Goal: Task Accomplishment & Management: Manage account settings

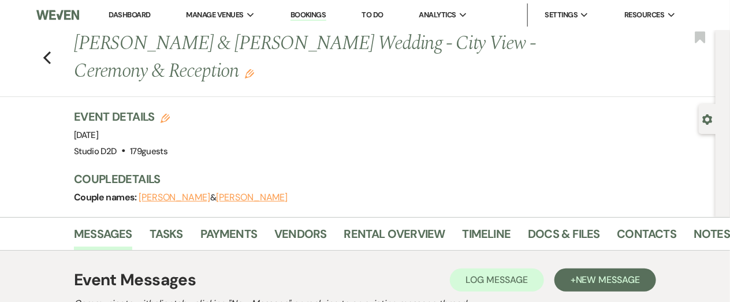
click at [311, 14] on link "Bookings" at bounding box center [308, 15] width 36 height 11
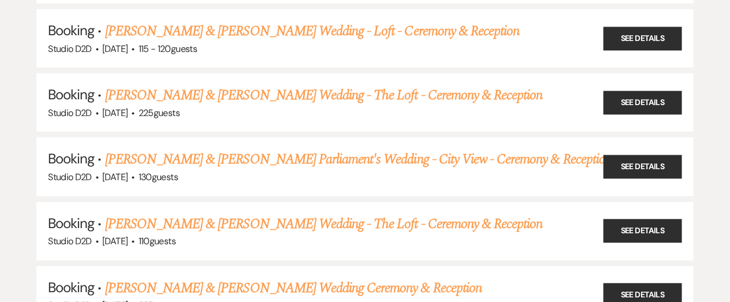
scroll to position [1679, 0]
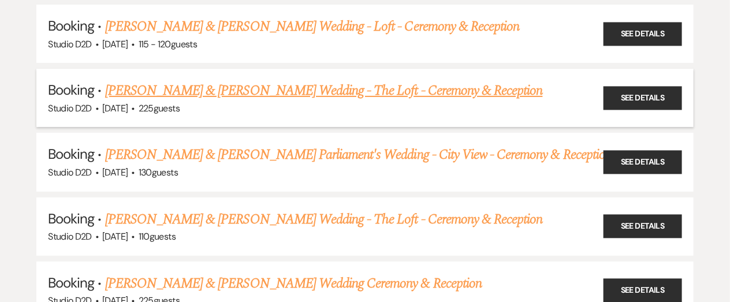
click at [274, 87] on link "[PERSON_NAME] & [PERSON_NAME] Wedding - The Loft - Ceremony & Reception" at bounding box center [324, 90] width 438 height 21
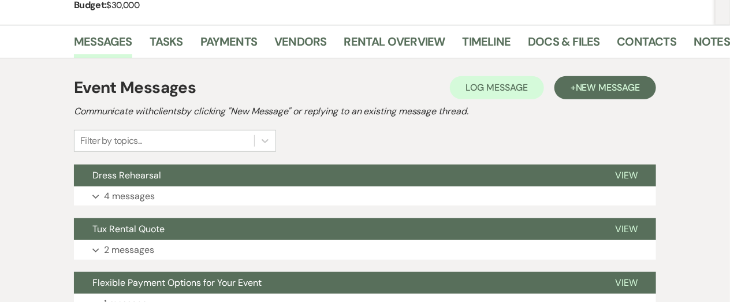
scroll to position [208, 0]
click at [169, 40] on link "Tasks" at bounding box center [166, 44] width 33 height 25
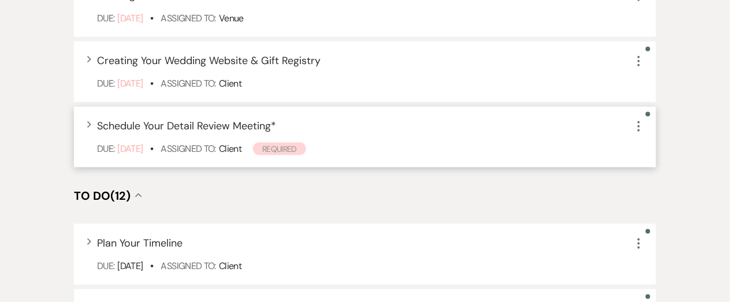
scroll to position [546, 0]
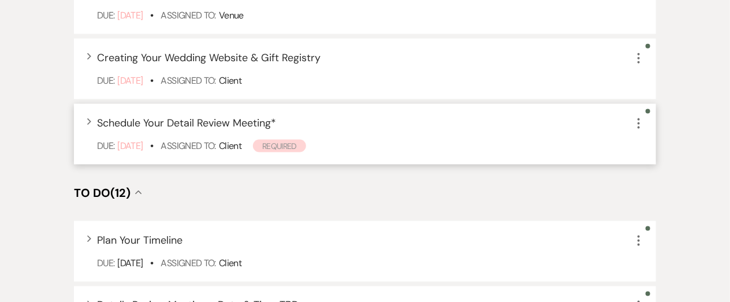
click at [636, 121] on icon "More" at bounding box center [639, 124] width 14 height 14
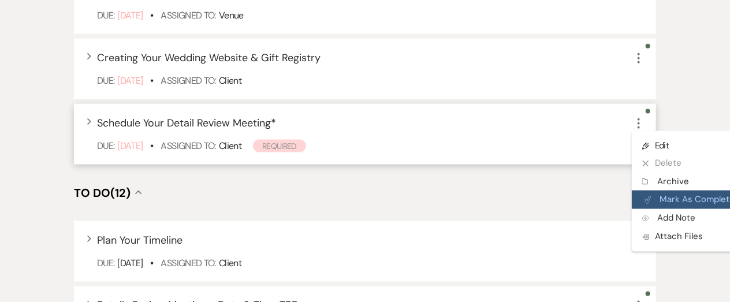
click at [672, 193] on button "Plan Portal Link Mark As Complete" at bounding box center [688, 200] width 113 height 18
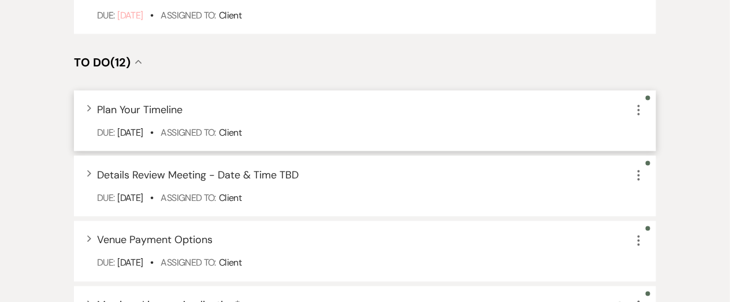
scroll to position [613, 0]
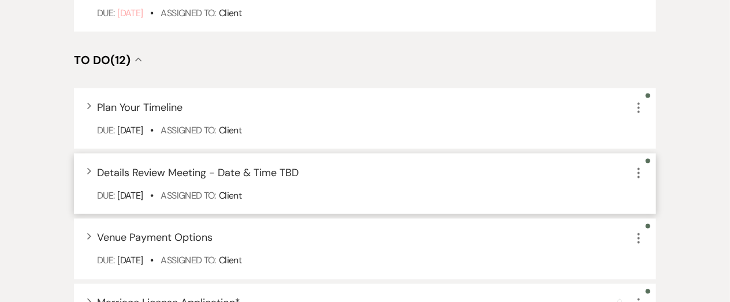
click at [638, 172] on icon "More" at bounding box center [639, 173] width 14 height 14
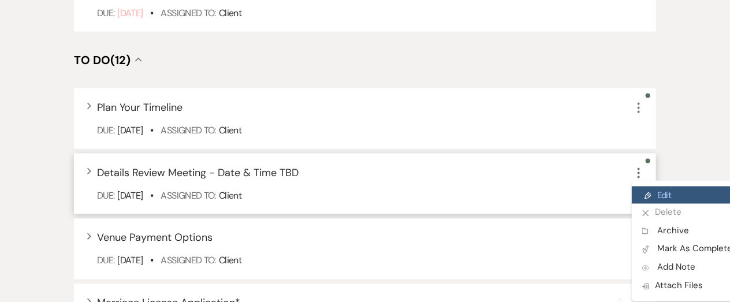
click at [645, 192] on icon "Pencil" at bounding box center [647, 196] width 7 height 9
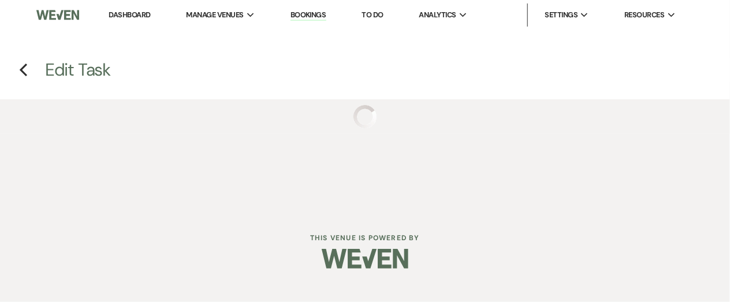
select select "false"
select select "planningToolsAccount"
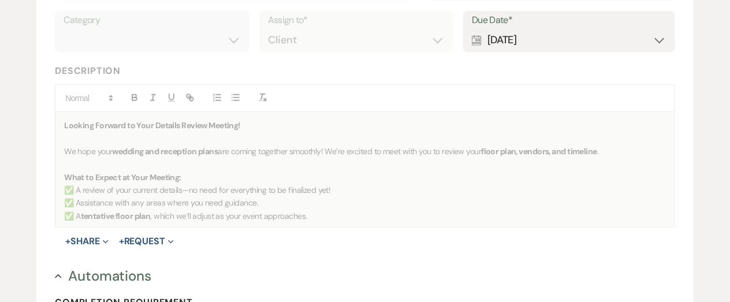
scroll to position [240, 0]
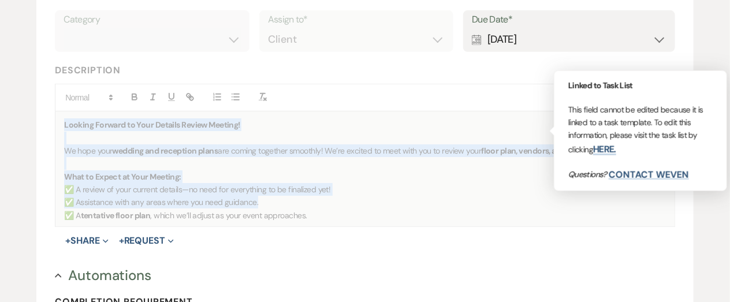
drag, startPoint x: 64, startPoint y: 124, endPoint x: 281, endPoint y: 200, distance: 230.1
click at [281, 200] on div "Looking Forward to Your Details Review Meeting! We hope your wedding and recept…" at bounding box center [364, 168] width 619 height 115
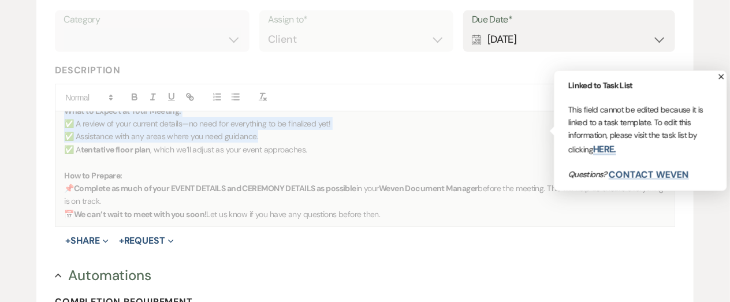
scroll to position [66, 0]
click at [392, 215] on p "📅 We can’t wait to meet with you soon! Let us know if you have any questions be…" at bounding box center [365, 213] width 602 height 13
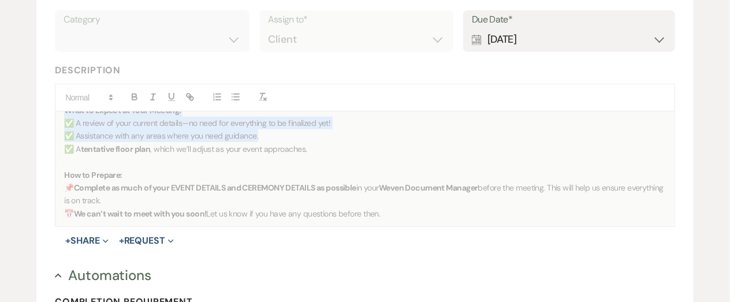
copy div "Looking Forward to Your Details Review Meeting! We hope your wedding and recept…"
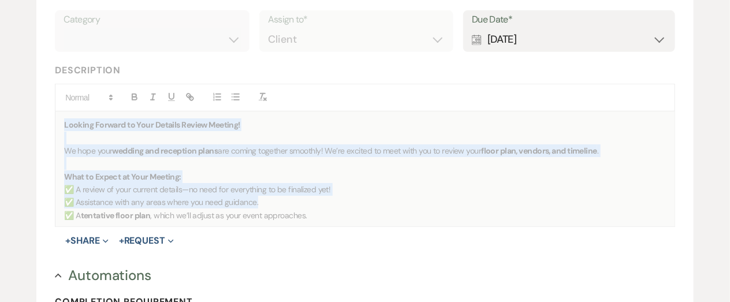
scroll to position [0, 0]
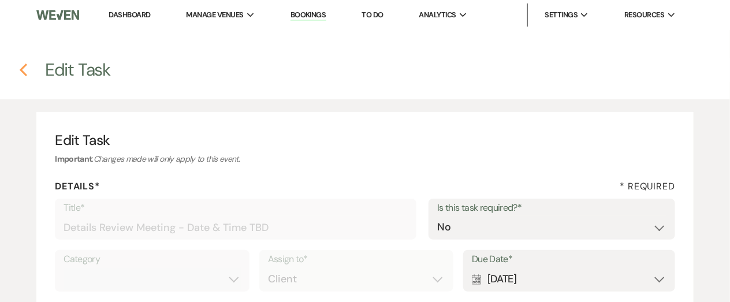
click at [24, 70] on icon "Previous" at bounding box center [23, 70] width 9 height 14
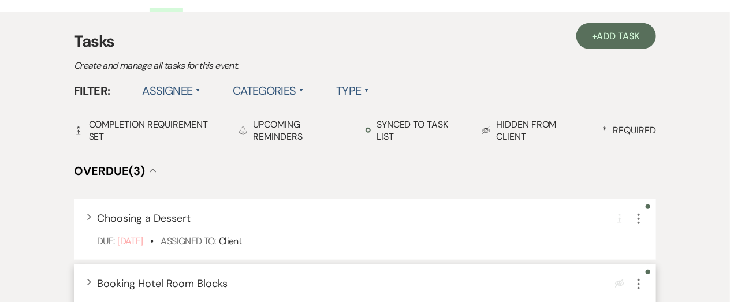
scroll to position [254, 0]
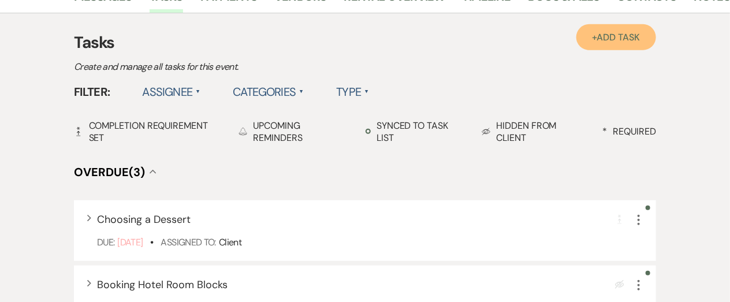
click at [598, 44] on link "+ Add Task" at bounding box center [616, 37] width 80 height 26
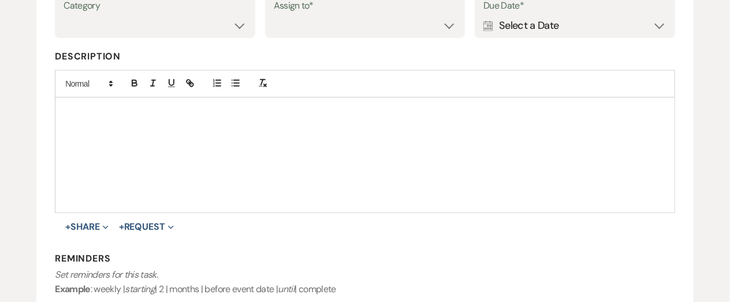
click at [285, 117] on div at bounding box center [364, 155] width 619 height 115
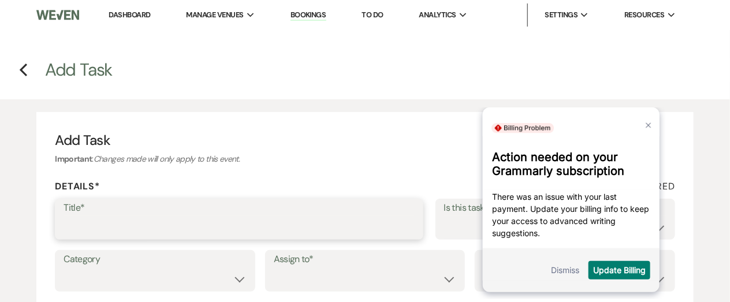
click at [115, 232] on input "Title*" at bounding box center [239, 227] width 351 height 23
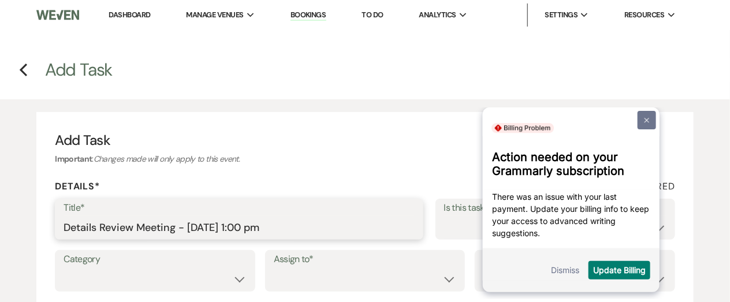
type input "Details Review Meeting - [DATE] 1:00 pm"
click at [647, 125] on link at bounding box center [647, 119] width 18 height 18
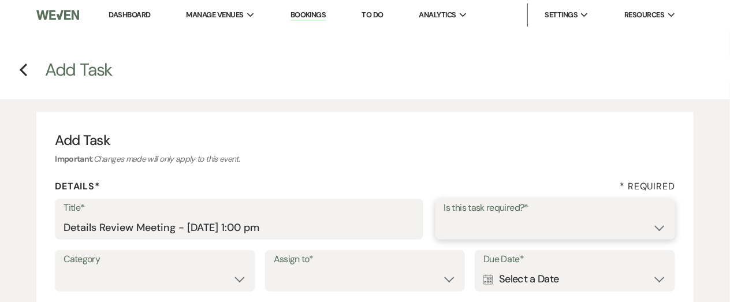
click at [539, 221] on select "Yes No" at bounding box center [555, 227] width 222 height 23
select select "true"
click at [444, 216] on select "Yes No" at bounding box center [555, 227] width 222 height 23
click at [519, 190] on div "Details* * Required" at bounding box center [365, 189] width 620 height 18
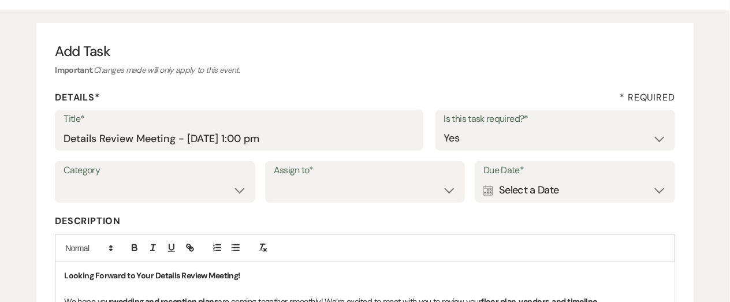
scroll to position [95, 0]
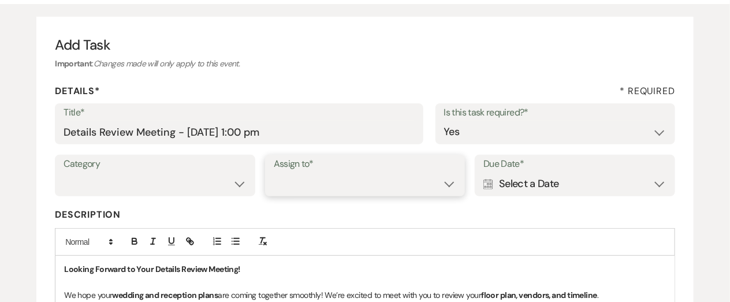
click at [357, 189] on select "Venue Client" at bounding box center [365, 184] width 183 height 23
select select "planningToolsAccount"
click at [274, 173] on select "Venue Client" at bounding box center [365, 184] width 183 height 23
click at [573, 188] on div "Calendar Select a Date Expand" at bounding box center [574, 184] width 183 height 23
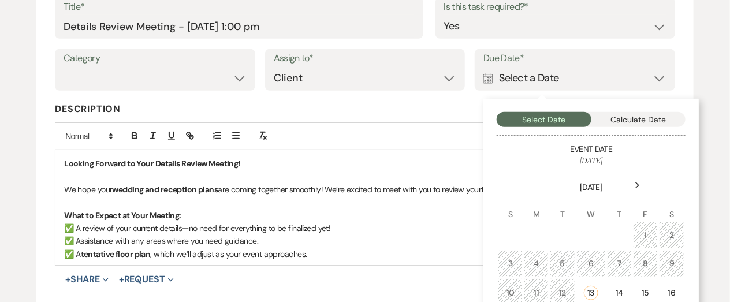
scroll to position [202, 0]
click at [638, 185] on use at bounding box center [638, 185] width 4 height 6
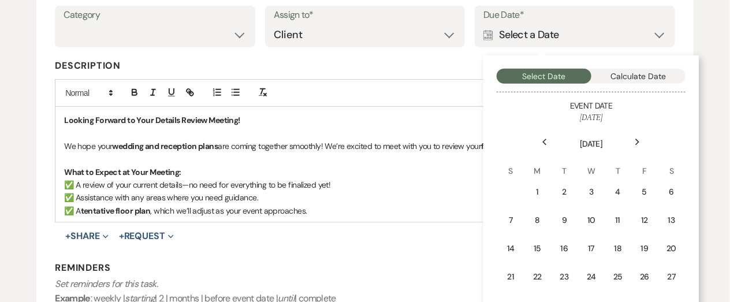
scroll to position [247, 0]
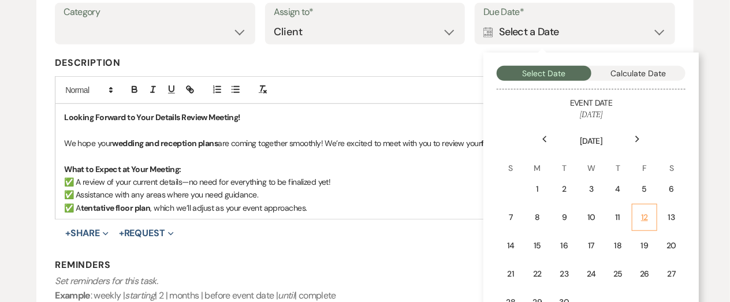
click at [645, 211] on div "12" at bounding box center [644, 217] width 10 height 12
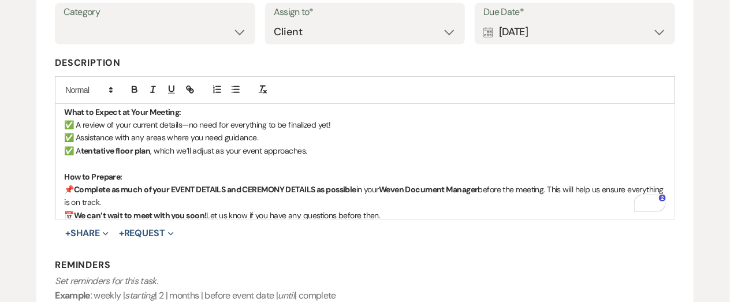
scroll to position [57, 0]
click at [85, 235] on button "+ Share Expand" at bounding box center [86, 233] width 43 height 9
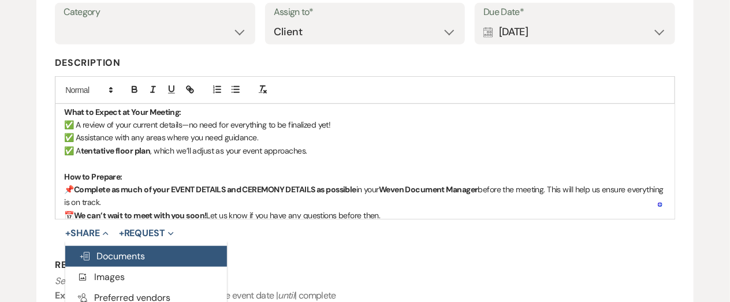
click at [110, 253] on span "Doc Upload Documents" at bounding box center [112, 256] width 66 height 12
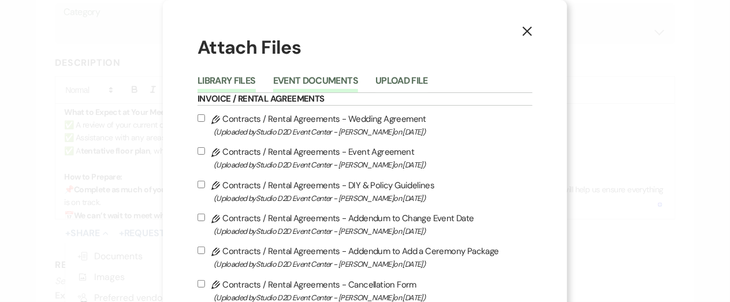
click at [306, 83] on button "Event Documents" at bounding box center [315, 84] width 85 height 16
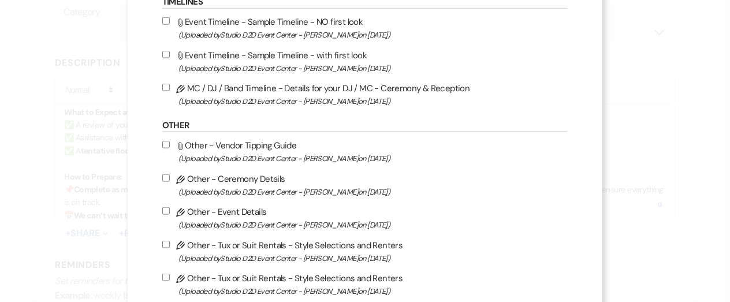
scroll to position [494, 0]
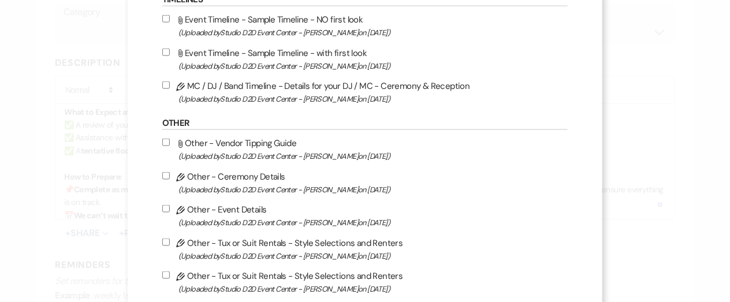
click at [288, 173] on label "Pencil Other - Ceremony Details (Uploaded by Studio D2D Event Center - [PERSON_…" at bounding box center [364, 182] width 405 height 27
click at [170, 173] on input "Pencil Other - Ceremony Details (Uploaded by Studio D2D Event Center - [PERSON_…" at bounding box center [166, 176] width 8 height 8
checkbox input "true"
click at [277, 207] on label "Pencil Other - Event Details (Uploaded by Studio D2D Event Center - [PERSON_NAM…" at bounding box center [364, 215] width 405 height 27
click at [170, 207] on input "Pencil Other - Event Details (Uploaded by Studio D2D Event Center - [PERSON_NAM…" at bounding box center [166, 209] width 8 height 8
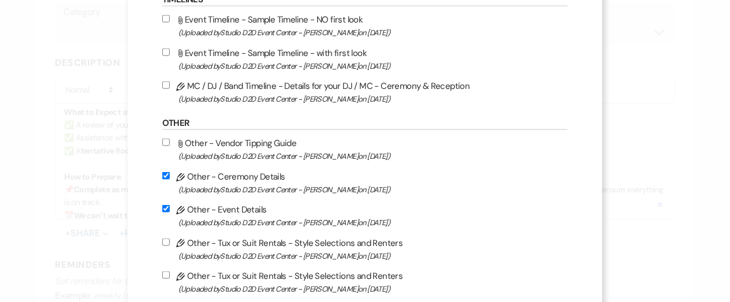
checkbox input "true"
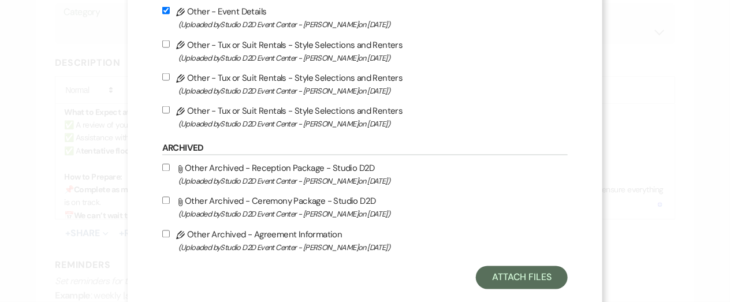
scroll to position [708, 0]
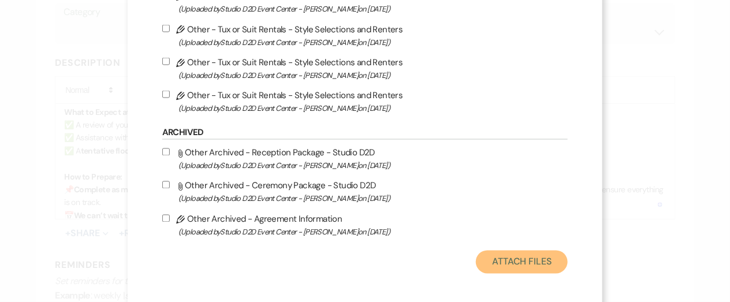
click at [476, 256] on button "Attach Files" at bounding box center [522, 262] width 92 height 23
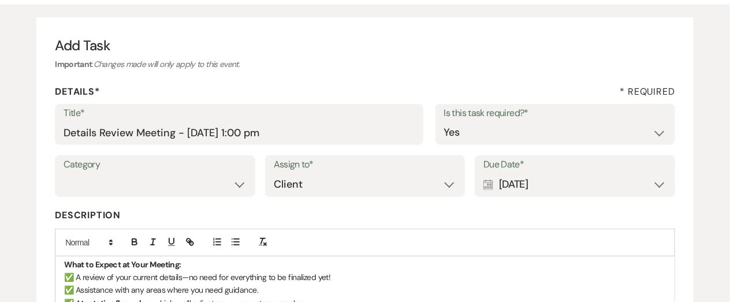
scroll to position [93, 0]
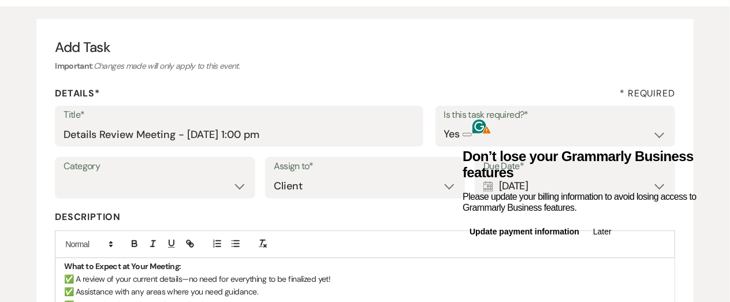
click at [472, 133] on button at bounding box center [467, 134] width 9 height 3
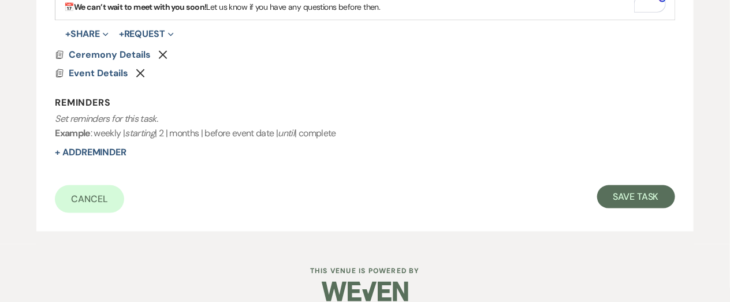
scroll to position [448, 0]
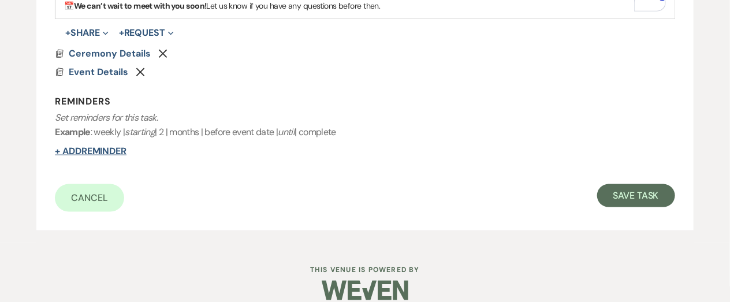
click at [115, 153] on button "+ Add Reminder" at bounding box center [91, 151] width 72 height 9
select select "client"
select select "days"
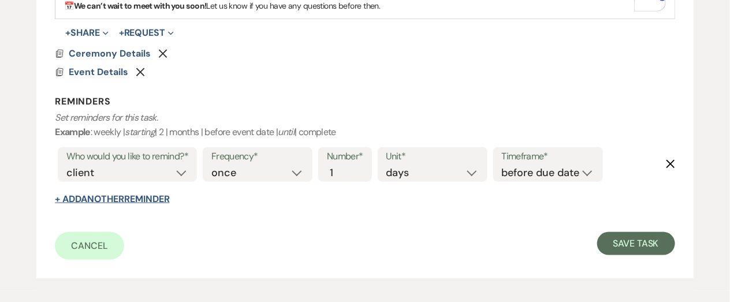
click at [117, 195] on button "+ Add Another Reminder" at bounding box center [112, 199] width 114 height 9
select select "client"
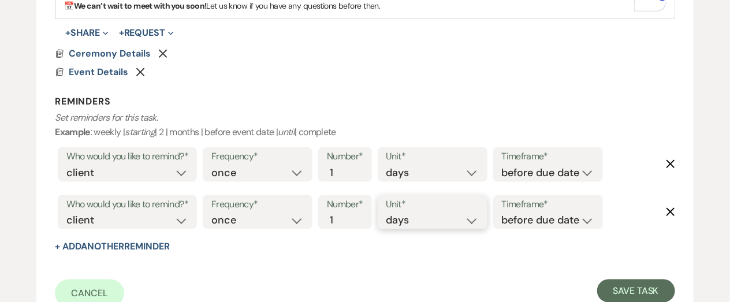
click at [446, 219] on select "days weeks months" at bounding box center [432, 221] width 92 height 16
click at [443, 223] on select "days weeks months" at bounding box center [432, 221] width 92 height 16
select select "weeks"
click at [388, 213] on select "days weeks months" at bounding box center [432, 221] width 92 height 16
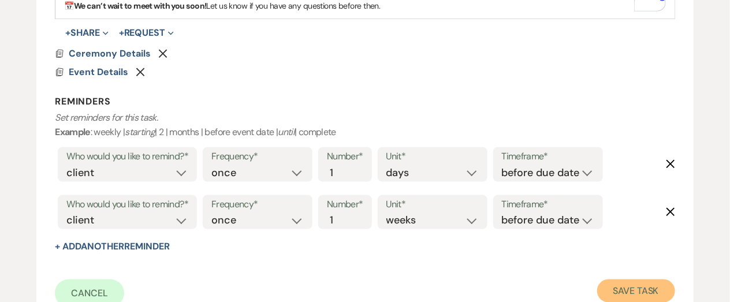
click at [617, 292] on button "Save Task" at bounding box center [636, 290] width 78 height 23
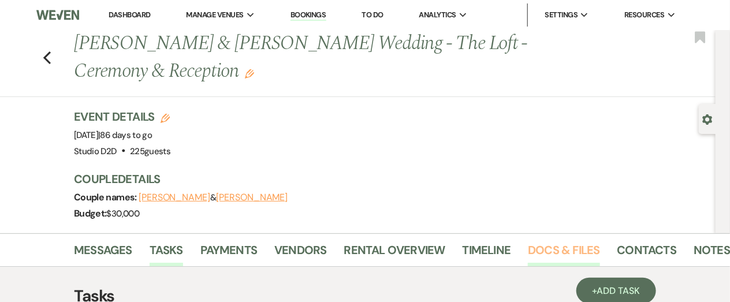
click at [537, 254] on link "Docs & Files" at bounding box center [564, 253] width 72 height 25
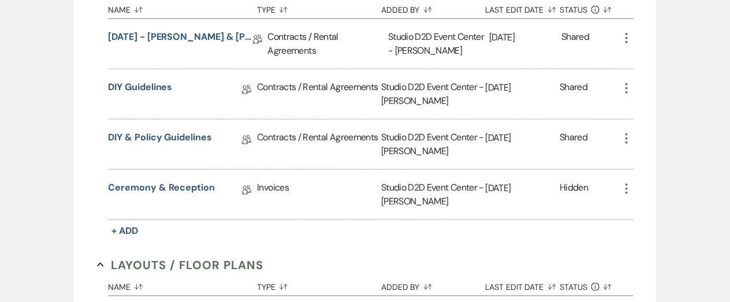
scroll to position [400, 0]
click at [196, 135] on link "DIY & Policy Guidelines" at bounding box center [160, 139] width 103 height 18
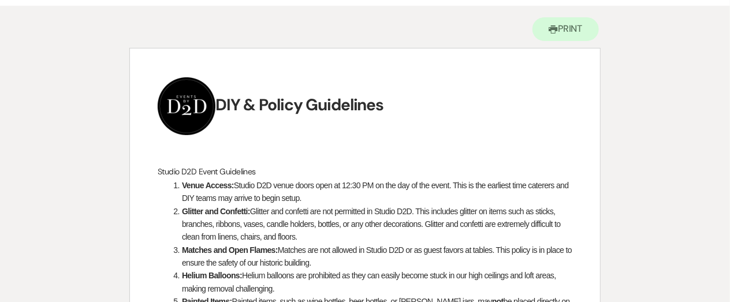
scroll to position [49, 0]
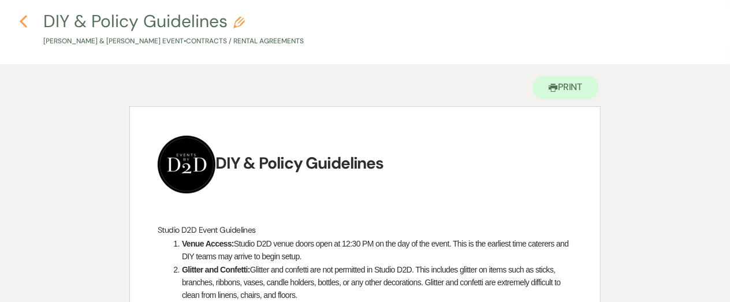
click at [23, 17] on use "button" at bounding box center [24, 21] width 8 height 13
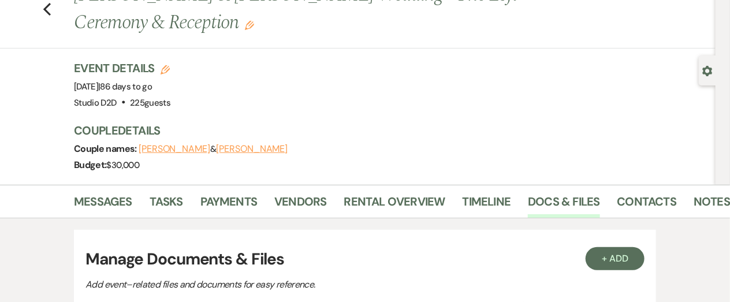
scroll to position [400, 0]
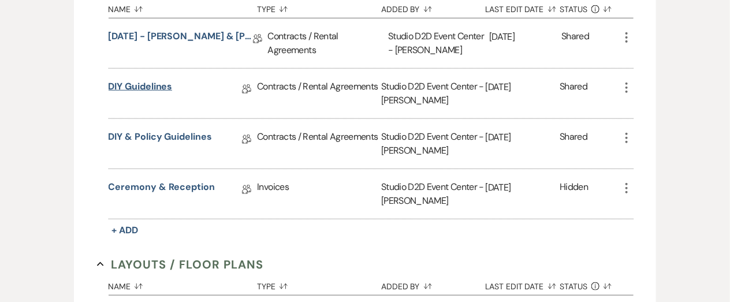
click at [156, 88] on link "DIY Guidelines" at bounding box center [141, 89] width 64 height 18
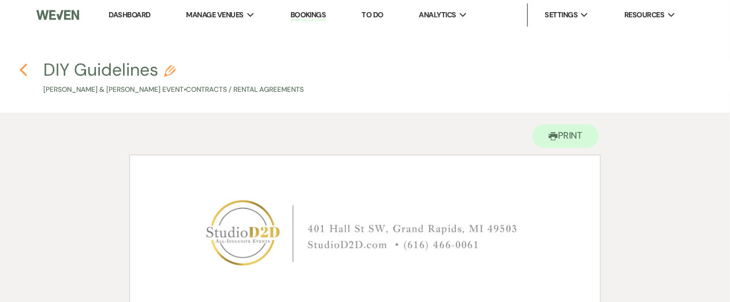
click at [22, 68] on use "button" at bounding box center [24, 70] width 8 height 13
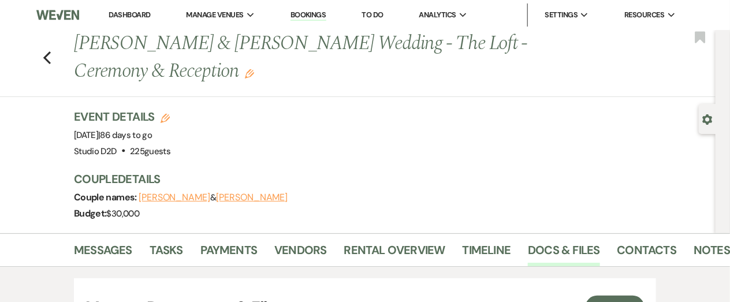
scroll to position [400, 0]
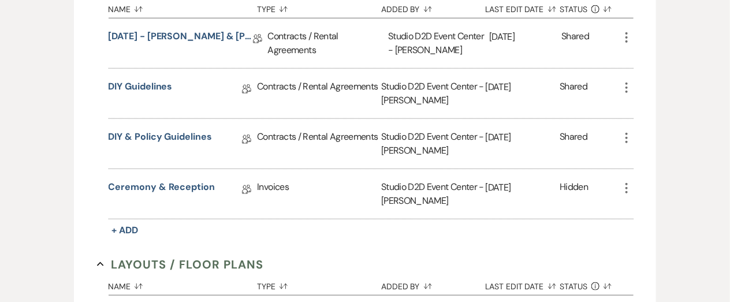
click at [626, 135] on icon "More" at bounding box center [627, 138] width 14 height 14
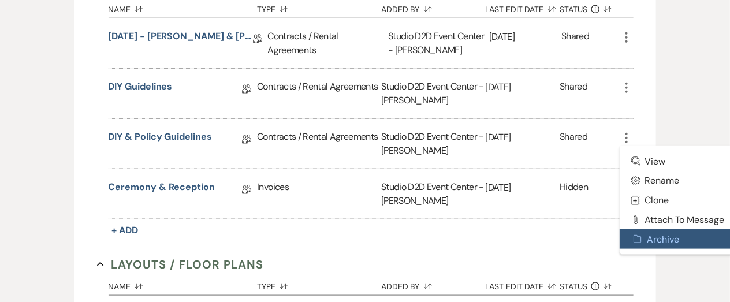
click at [654, 241] on button "Archive Archive" at bounding box center [678, 239] width 117 height 20
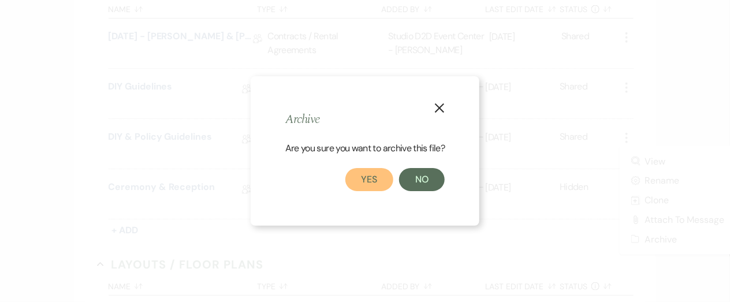
click at [362, 178] on button "Yes" at bounding box center [369, 179] width 49 height 23
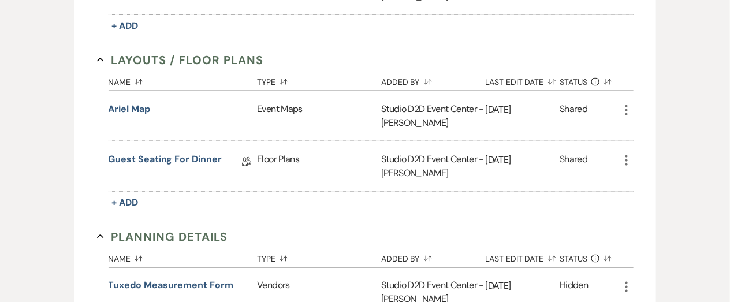
scroll to position [555, 0]
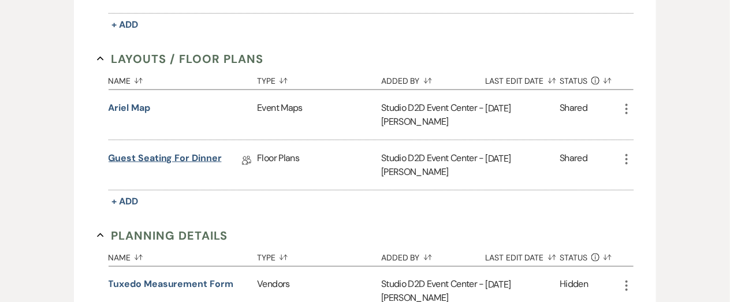
click at [204, 155] on link "Guest Seating for Dinner" at bounding box center [165, 160] width 113 height 18
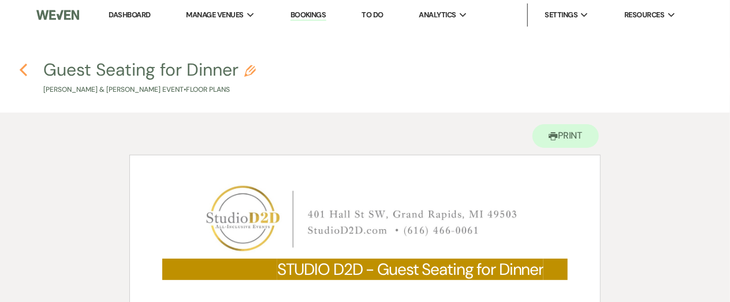
click at [24, 68] on icon "Previous" at bounding box center [23, 70] width 9 height 14
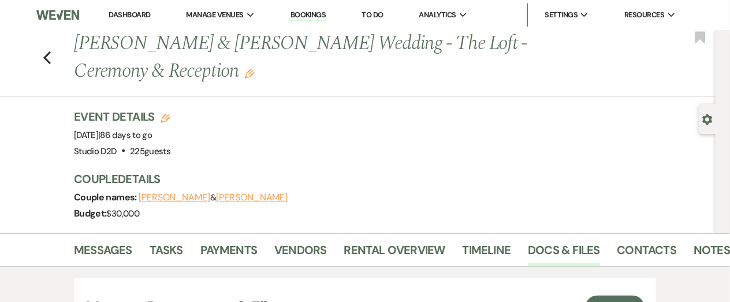
scroll to position [555, 0]
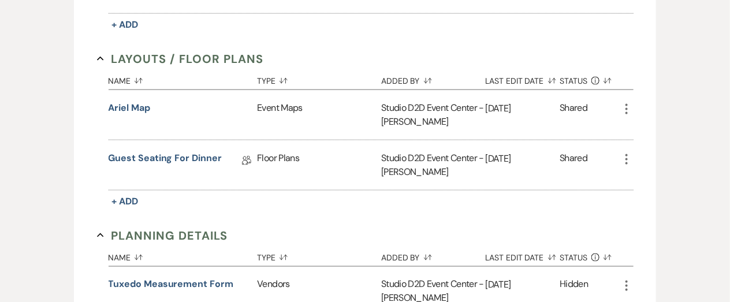
click at [625, 159] on icon "More" at bounding box center [627, 159] width 14 height 14
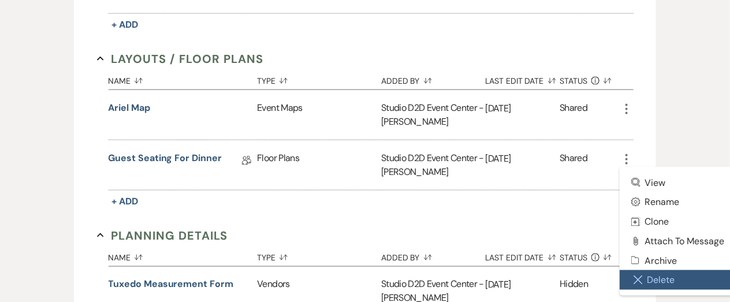
click at [646, 280] on button "Close Delete X Delete" at bounding box center [678, 280] width 117 height 20
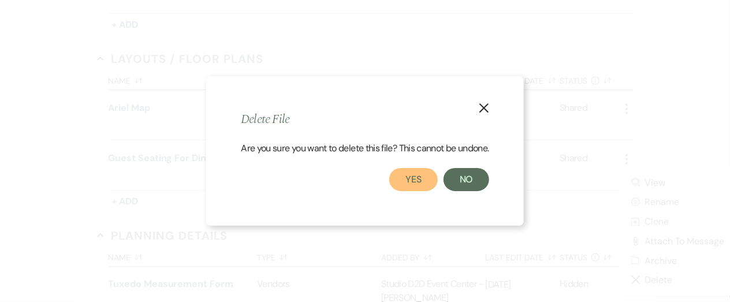
click at [409, 178] on button "Yes" at bounding box center [413, 179] width 49 height 23
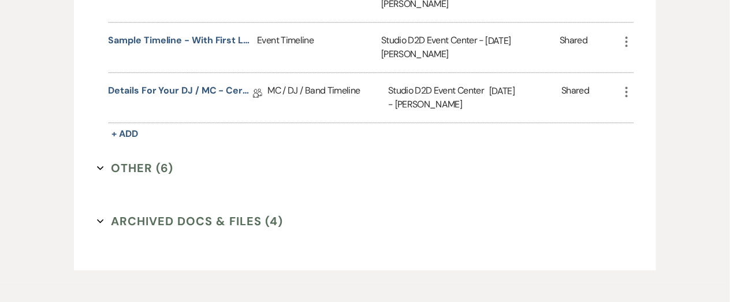
scroll to position [1105, 0]
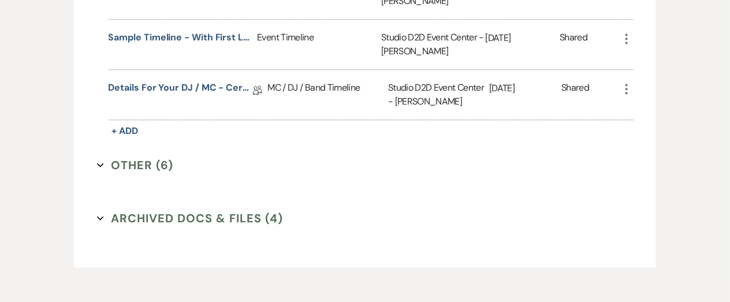
click at [139, 164] on button "Other (6) Expand" at bounding box center [135, 164] width 77 height 17
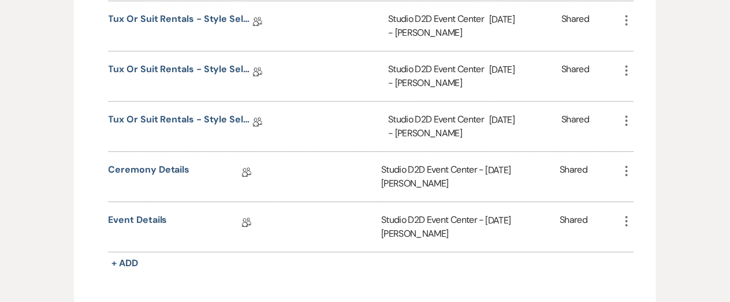
scroll to position [1352, 0]
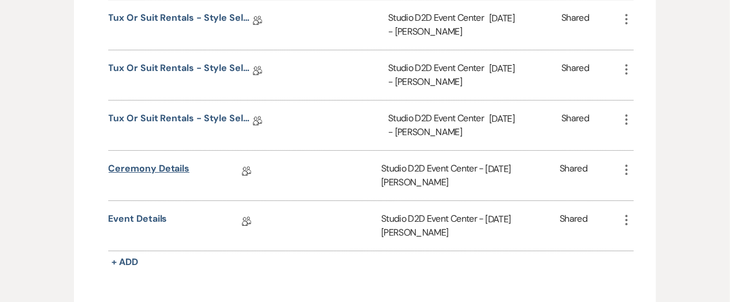
click at [177, 165] on link "Ceremony Details" at bounding box center [149, 171] width 81 height 18
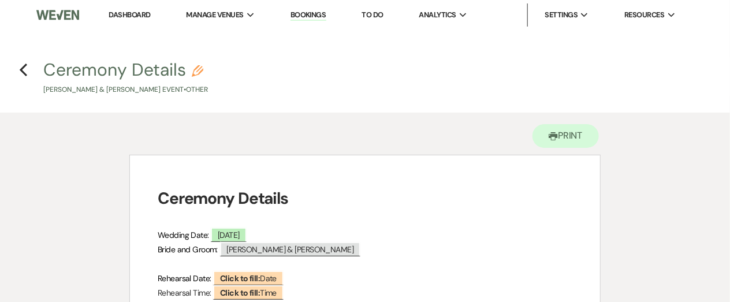
click at [200, 65] on icon "Pencil" at bounding box center [198, 71] width 12 height 12
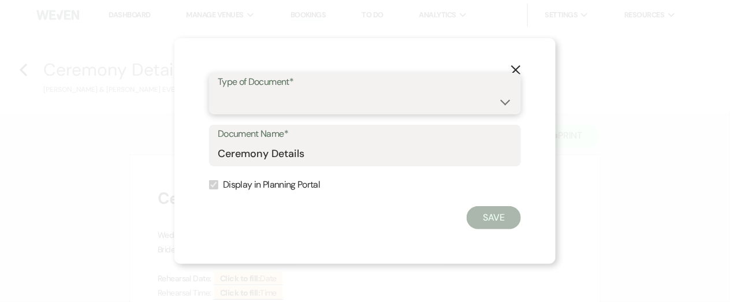
click at [251, 98] on select "Special Event Insurance Vendor Certificate of Insurance Contracts / Rental Agre…" at bounding box center [365, 102] width 294 height 23
select select "64"
click at [218, 91] on select "Special Event Insurance Vendor Certificate of Insurance Contracts / Rental Agre…" at bounding box center [365, 102] width 294 height 23
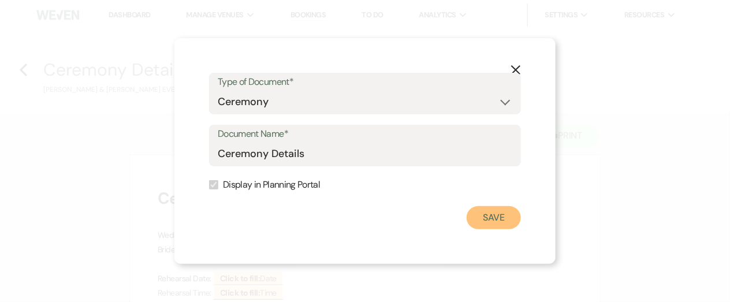
click at [488, 227] on button "Save" at bounding box center [494, 217] width 54 height 23
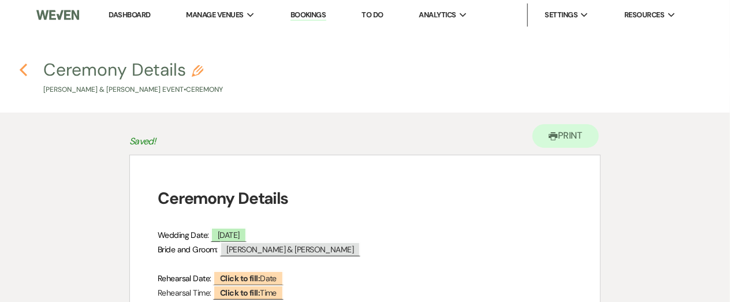
click at [24, 69] on icon "Previous" at bounding box center [23, 70] width 9 height 14
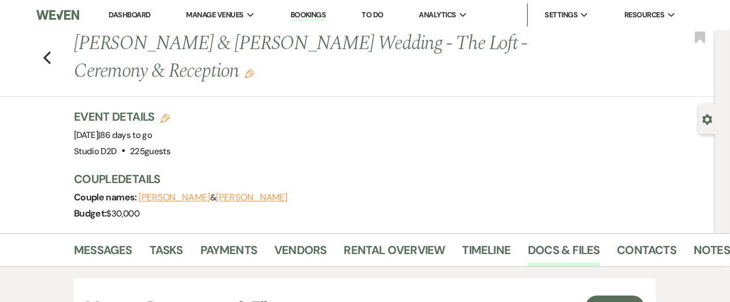
scroll to position [1205, 0]
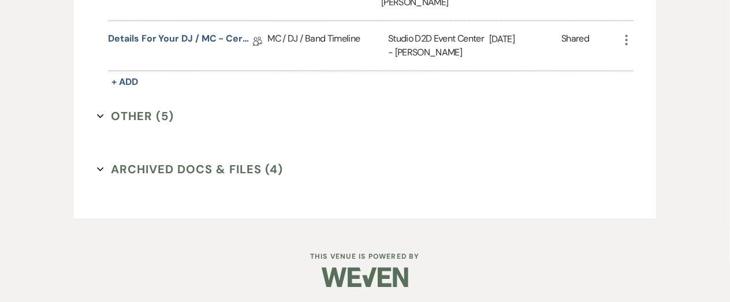
click at [137, 113] on button "Other (5) Expand" at bounding box center [135, 115] width 77 height 17
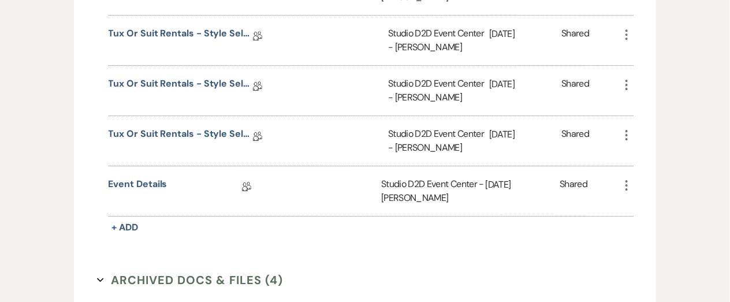
scroll to position [1389, 0]
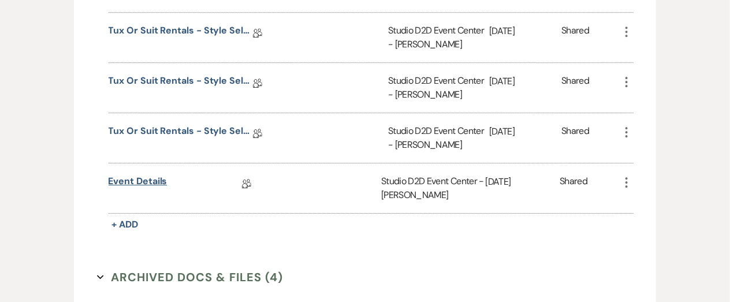
click at [144, 180] on link "Event Details" at bounding box center [138, 183] width 59 height 18
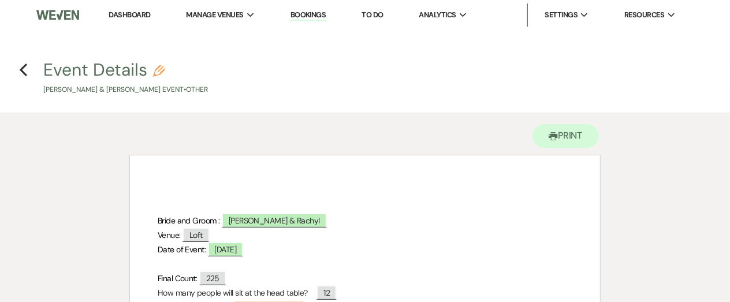
click at [157, 72] on icon "Pencil" at bounding box center [159, 71] width 12 height 12
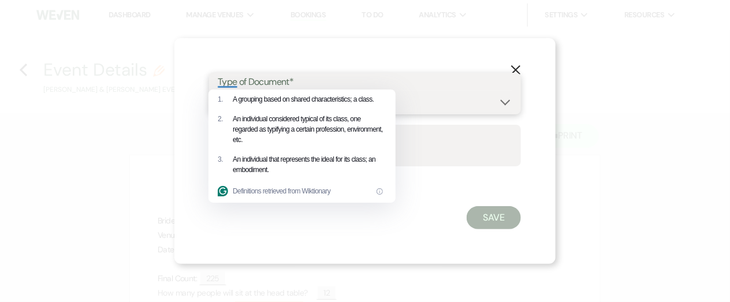
click at [460, 99] on select "Special Event Insurance Vendor Certificate of Insurance Contracts / Rental Agre…" at bounding box center [365, 102] width 294 height 23
select select "63"
click at [218, 91] on select "Special Event Insurance Vendor Certificate of Insurance Contracts / Rental Agre…" at bounding box center [365, 102] width 294 height 23
click at [453, 133] on label "Document Name*" at bounding box center [365, 134] width 294 height 17
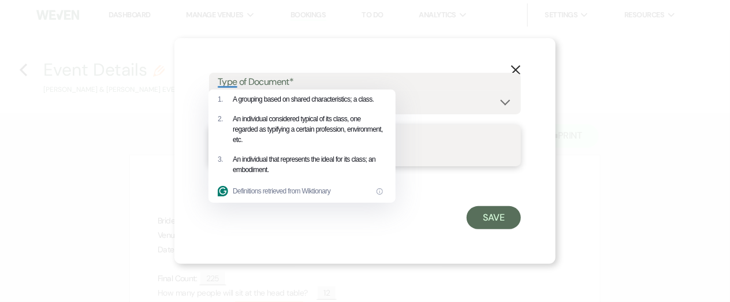
click at [453, 143] on input "Event Details" at bounding box center [365, 154] width 294 height 23
click at [358, 240] on div "X Type of Document* Special Event Insurance Vendor Certificate of Insurance Con…" at bounding box center [364, 151] width 381 height 226
click at [480, 219] on button "Save" at bounding box center [494, 217] width 54 height 23
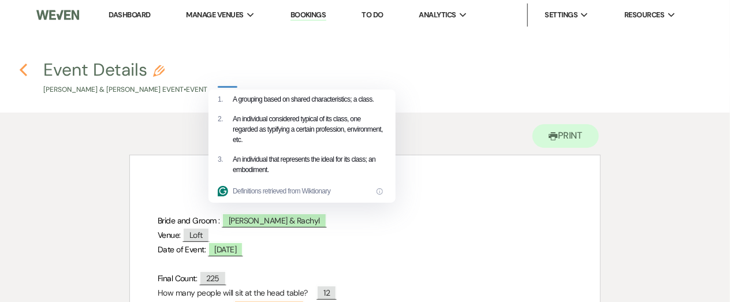
click at [24, 65] on use "button" at bounding box center [24, 70] width 8 height 13
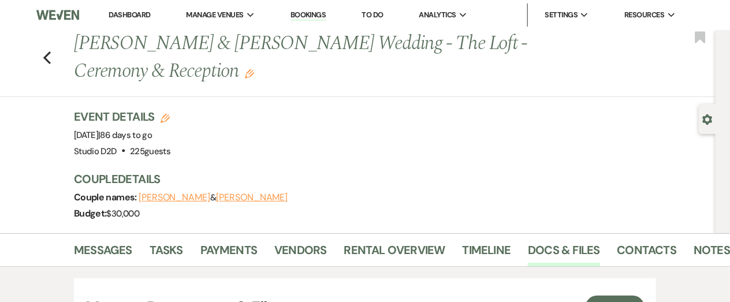
click at [303, 18] on link "Bookings" at bounding box center [308, 15] width 36 height 11
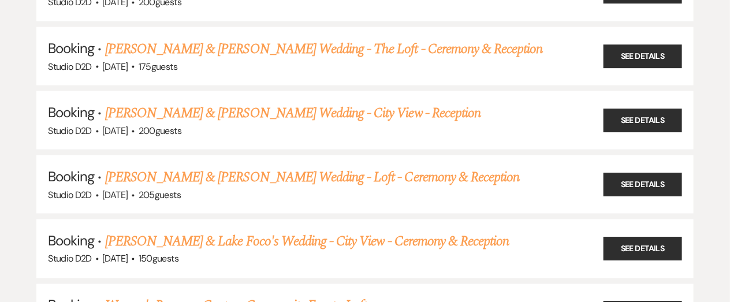
scroll to position [568, 0]
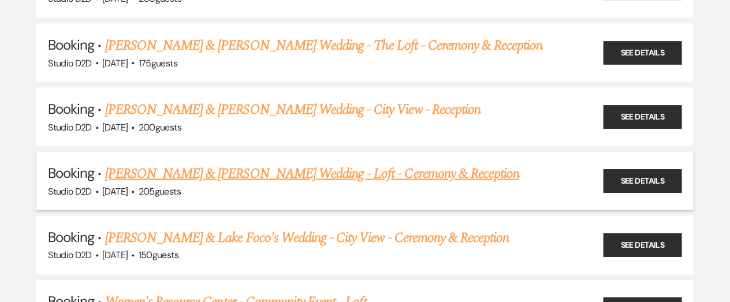
click at [222, 175] on link "[PERSON_NAME] & [PERSON_NAME] Wedding - Loft - Ceremony & Reception" at bounding box center [312, 173] width 415 height 21
